Goal: Task Accomplishment & Management: Manage account settings

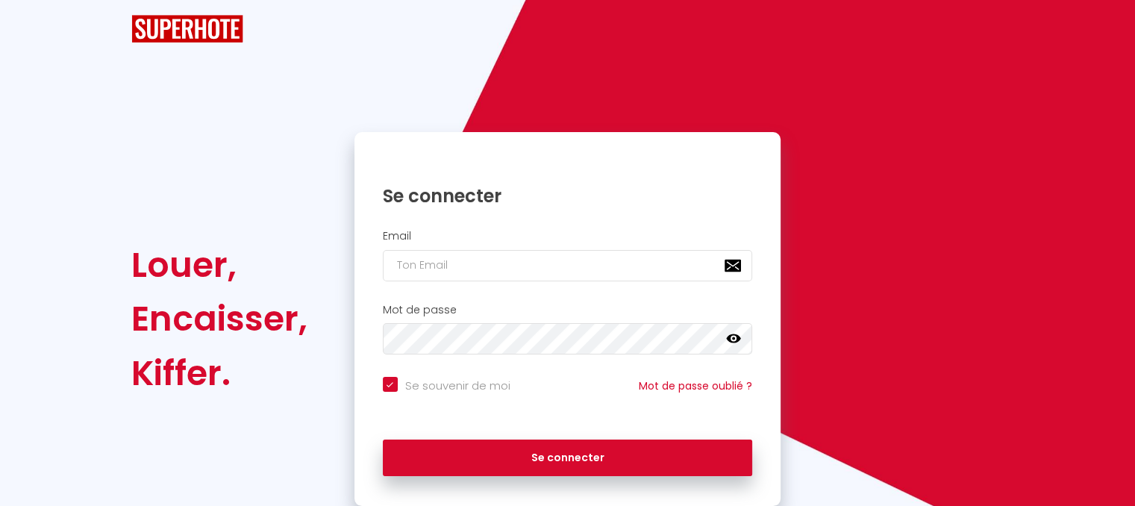
checkbox input "true"
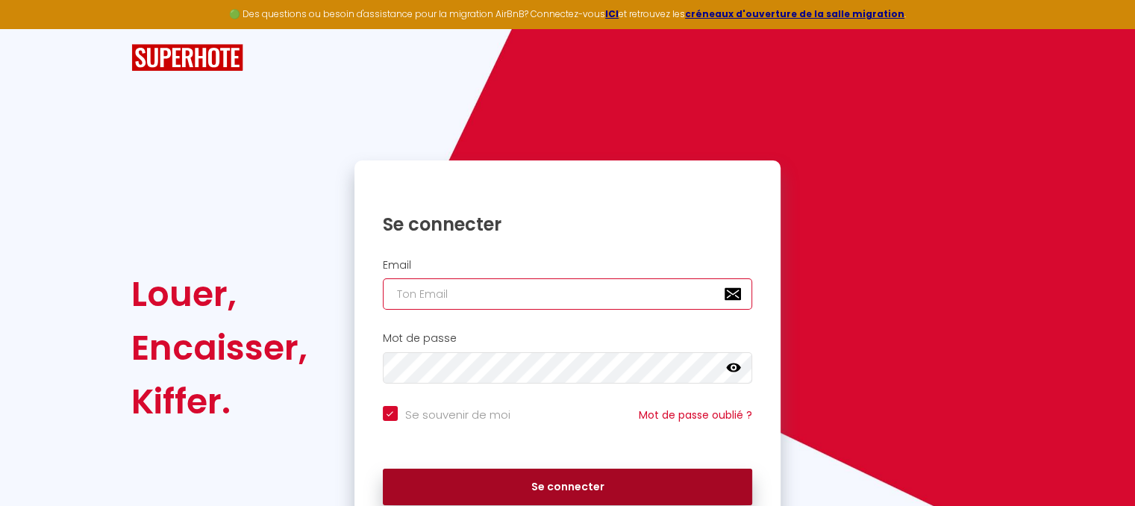
type input "[EMAIL_ADDRESS][DOMAIN_NAME]"
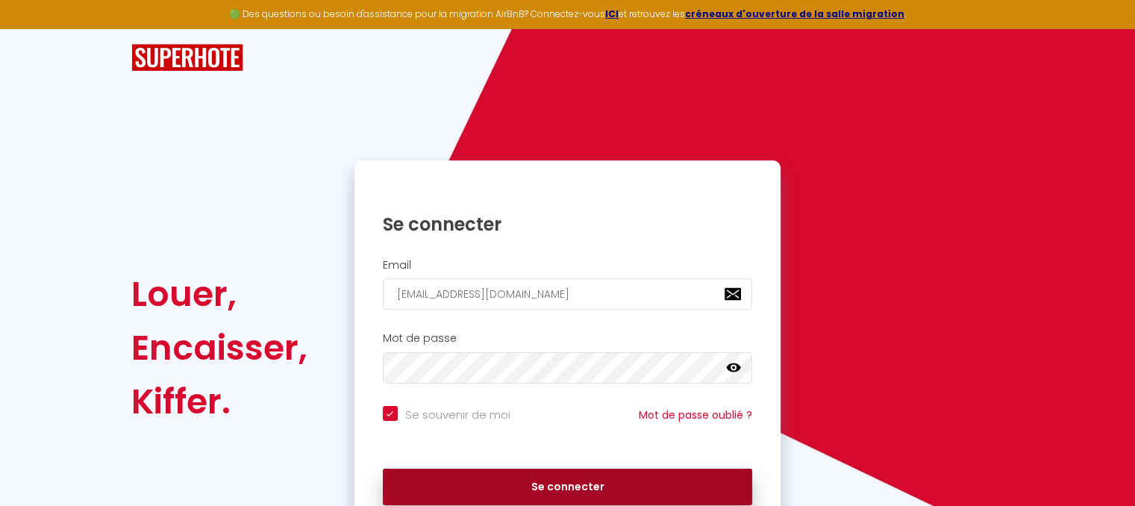
click at [581, 484] on button "Se connecter" at bounding box center [568, 487] width 370 height 37
checkbox input "true"
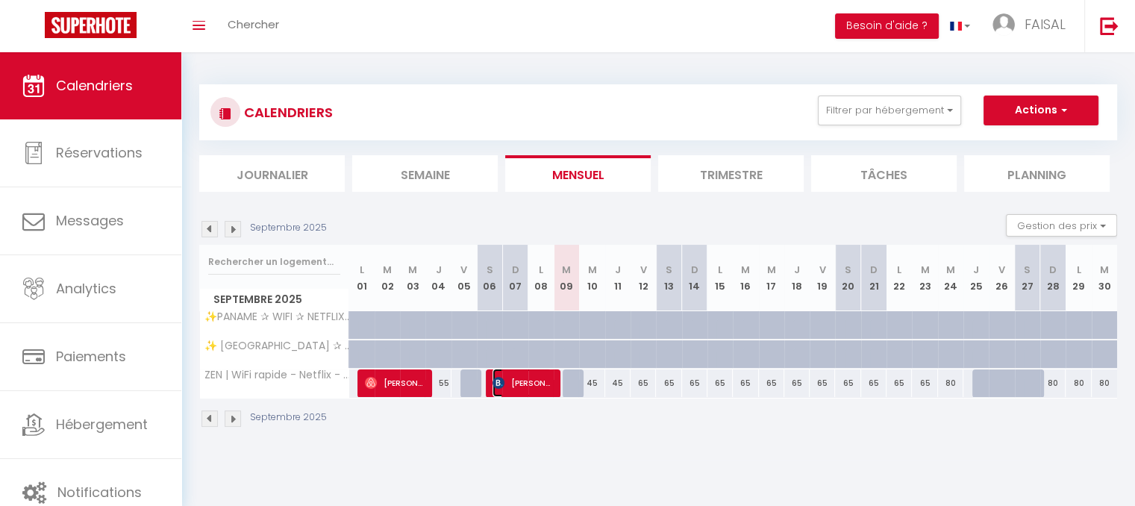
click at [528, 383] on span "[PERSON_NAME]" at bounding box center [522, 383] width 59 height 28
select select "OK"
select select "KO"
select select "0"
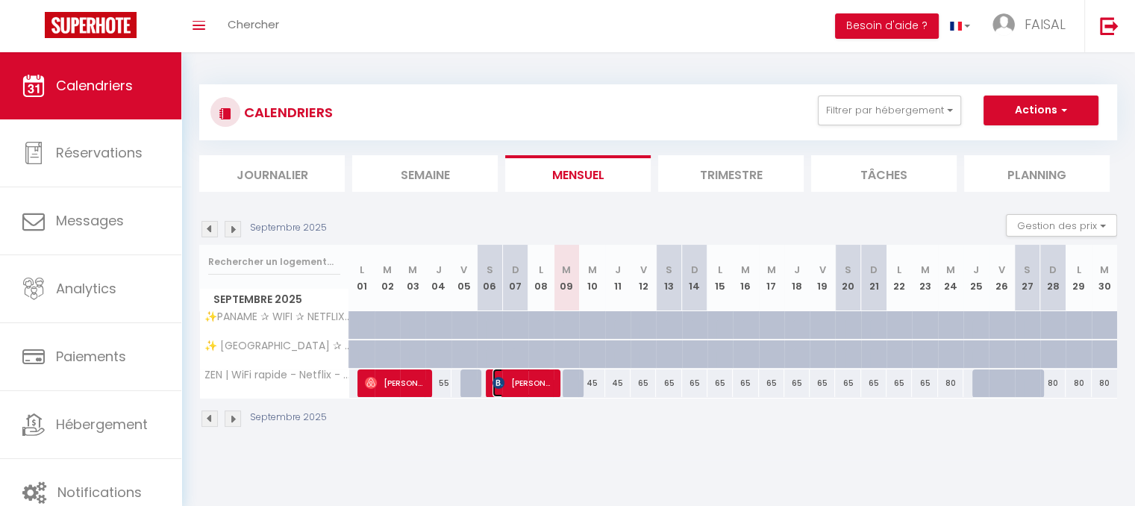
select select "1"
select select
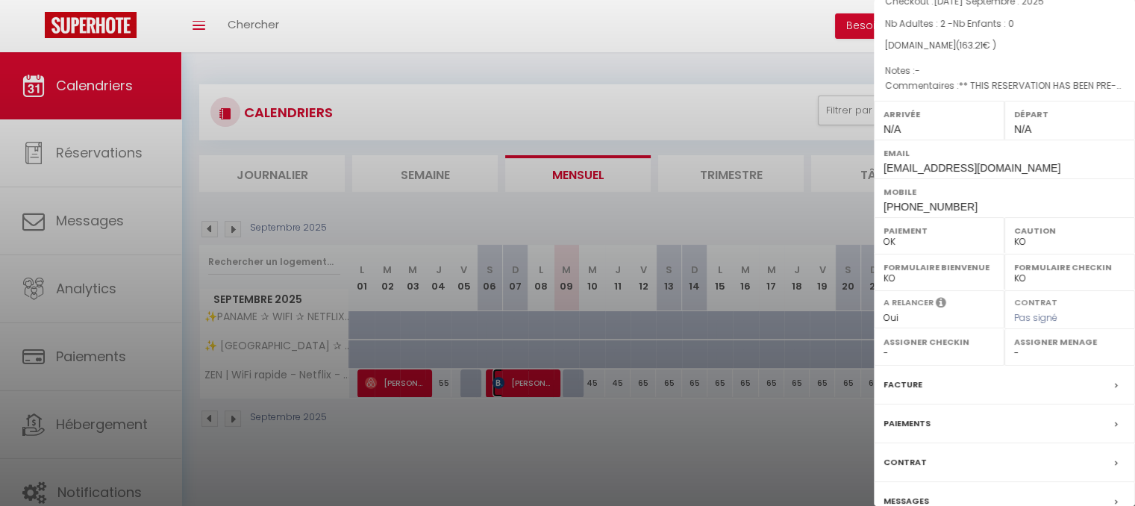
scroll to position [202, 0]
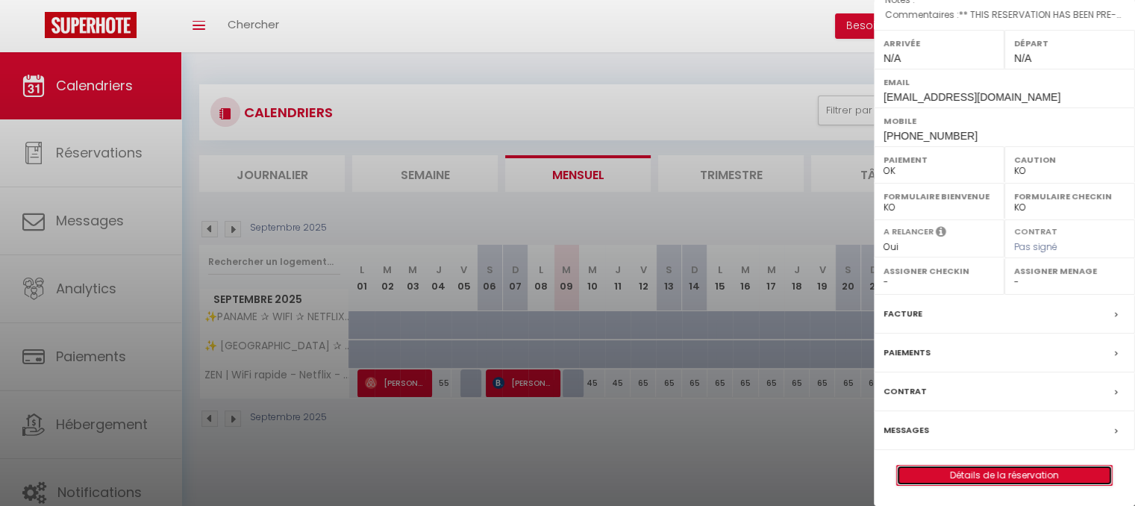
click at [1034, 469] on link "Détails de la réservation" at bounding box center [1004, 475] width 215 height 19
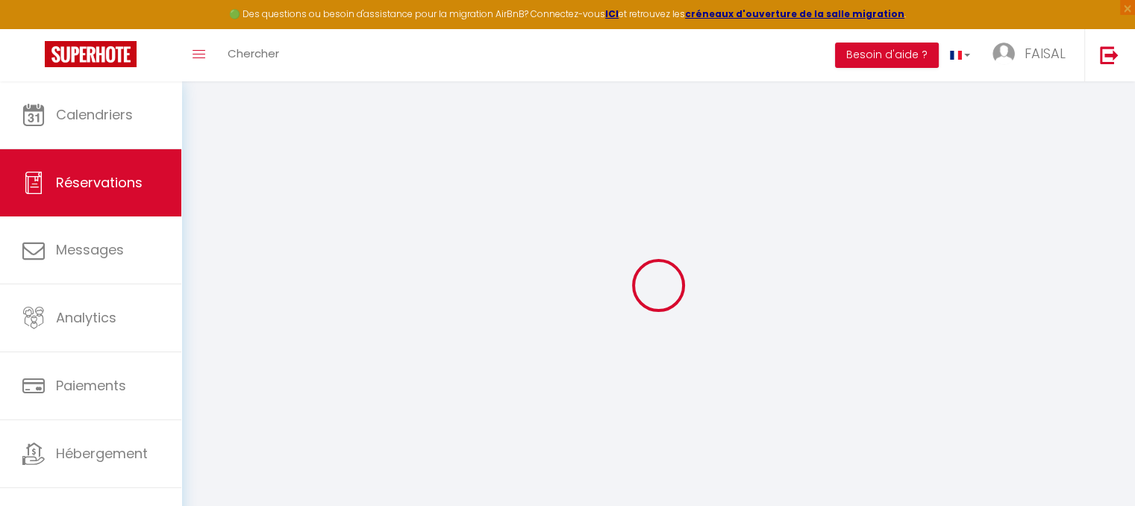
select select
checkbox input "false"
select select
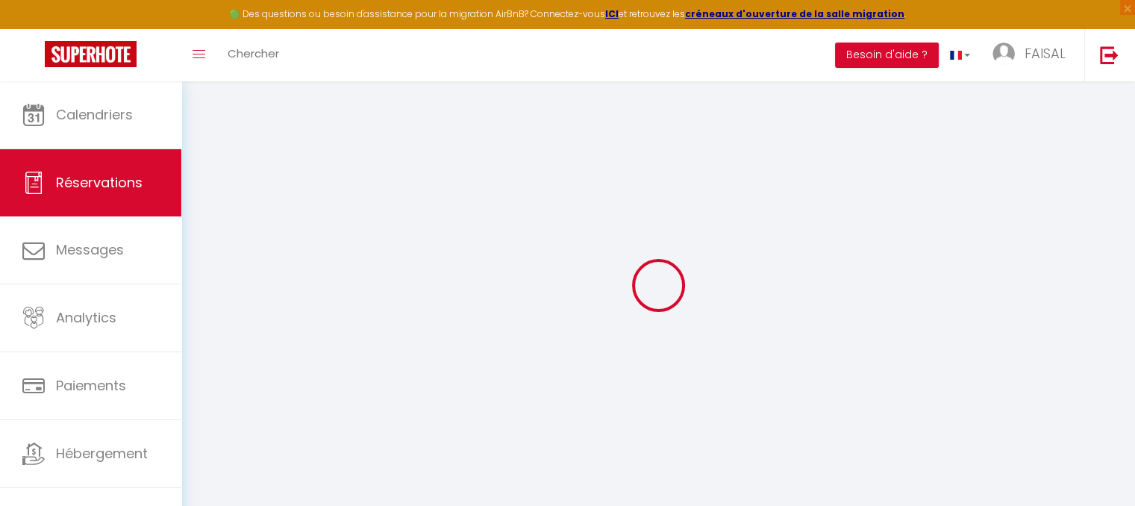
checkbox input "false"
type textarea "** THIS RESERVATION HAS BEEN PRE-PAID ** BOOKING NOTE : Payment charge is EUR 3…"
type input "12.55"
select select
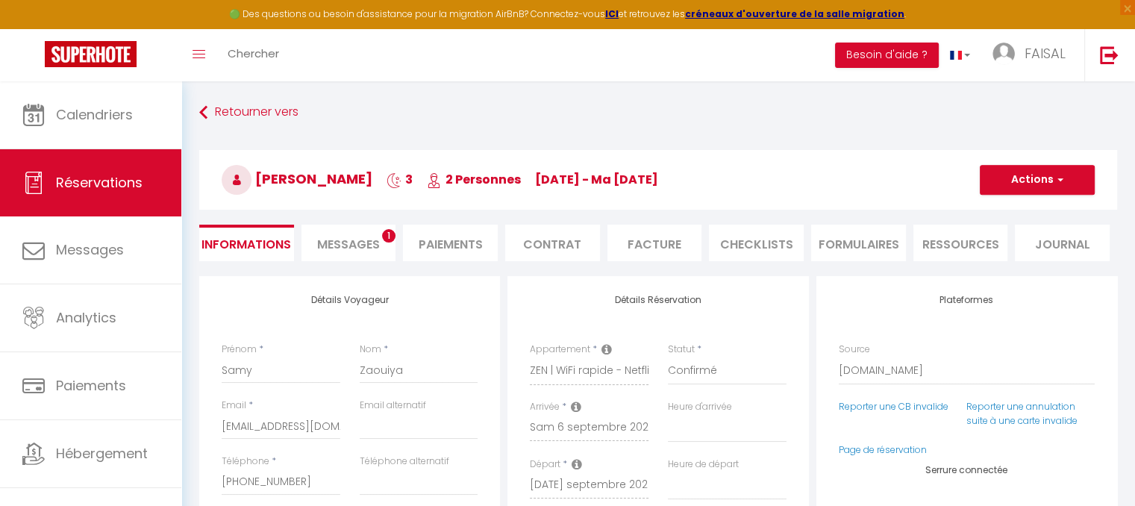
checkbox input "false"
select select
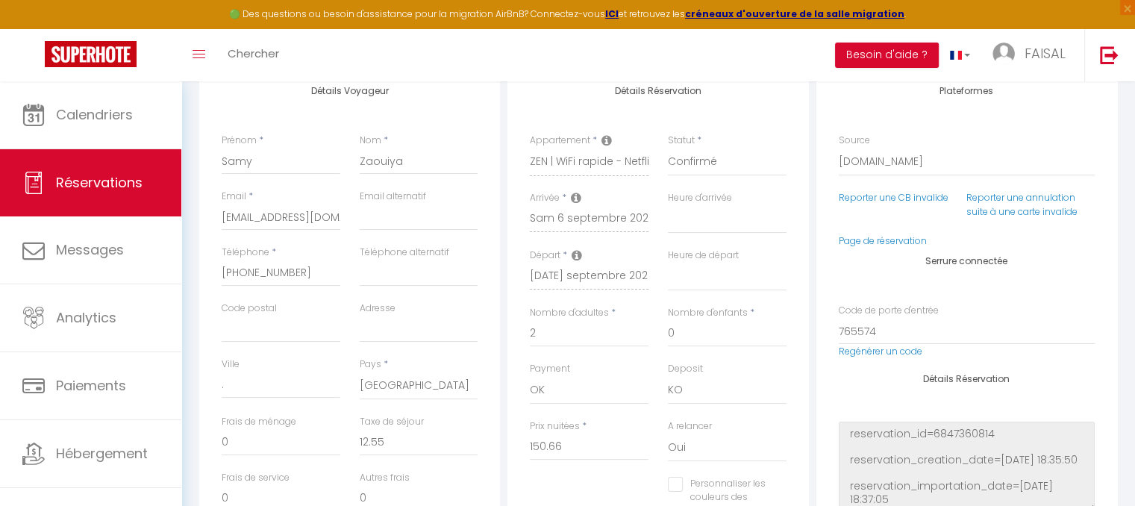
scroll to position [206, 0]
click at [1131, 184] on div "Retourner vers [PERSON_NAME] 3 2 Personnes [DATE] - ma [DATE] Actions Enregistr…" at bounding box center [658, 396] width 954 height 1043
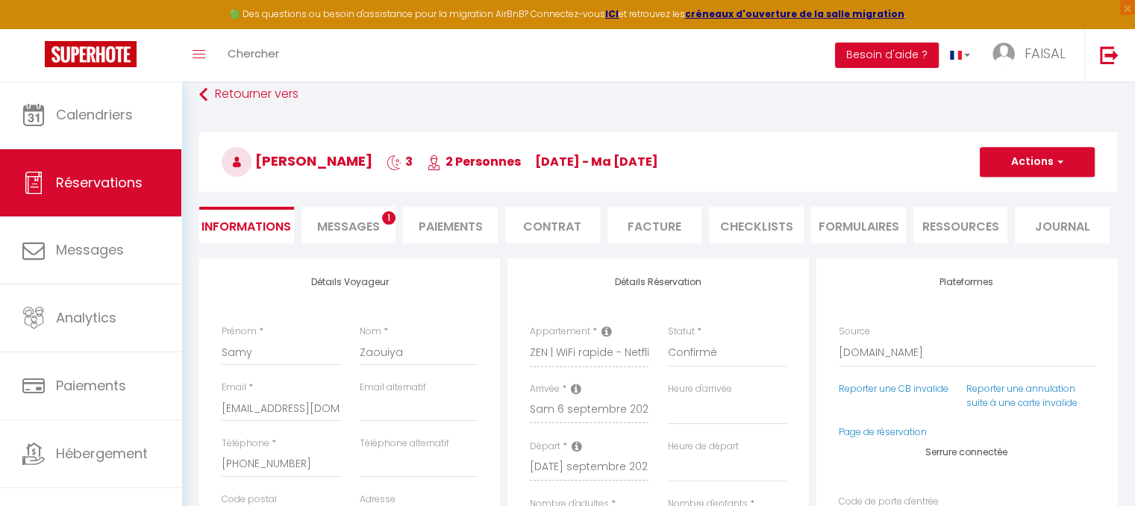
scroll to position [0, 0]
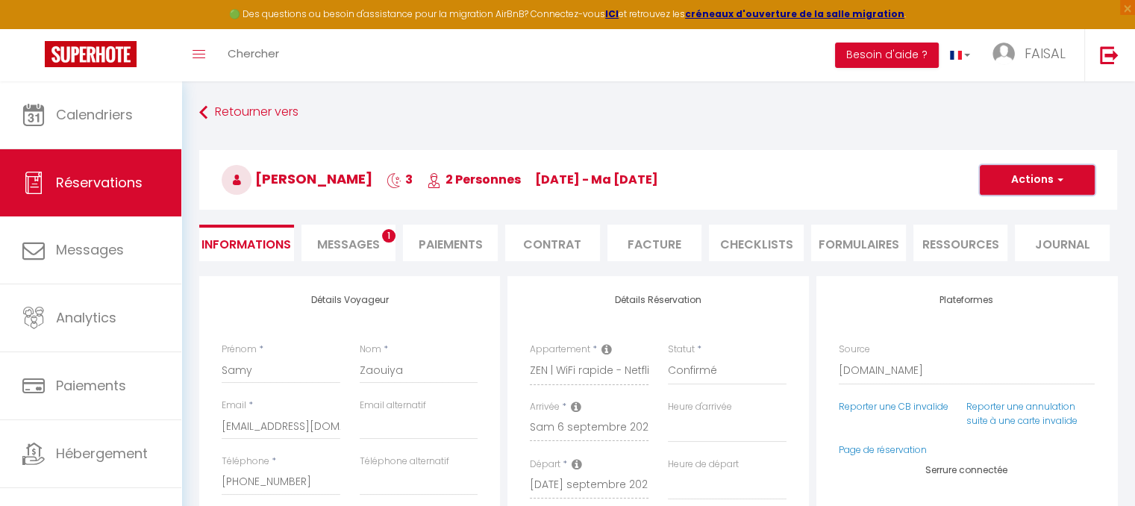
click at [1050, 184] on button "Actions" at bounding box center [1037, 180] width 115 height 30
